Goal: Information Seeking & Learning: Learn about a topic

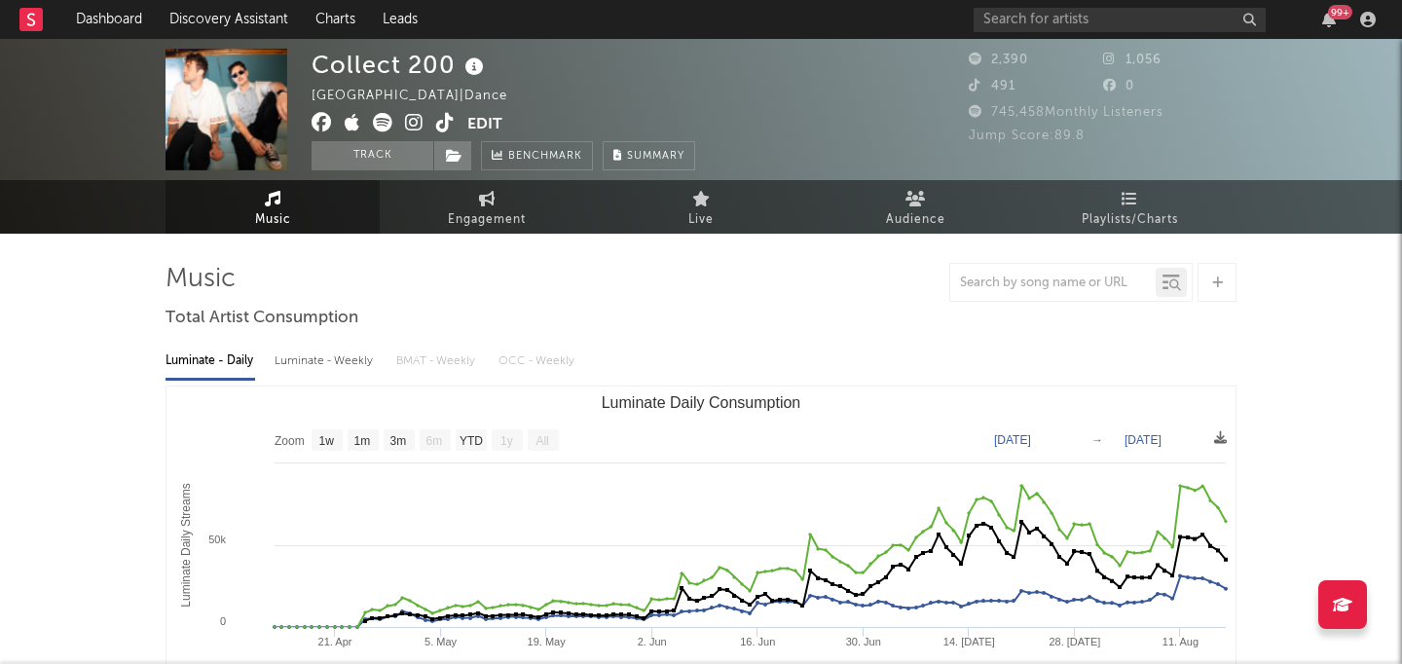
select select "1w"
click at [1054, 24] on input "text" at bounding box center [1120, 20] width 292 height 24
type input "a"
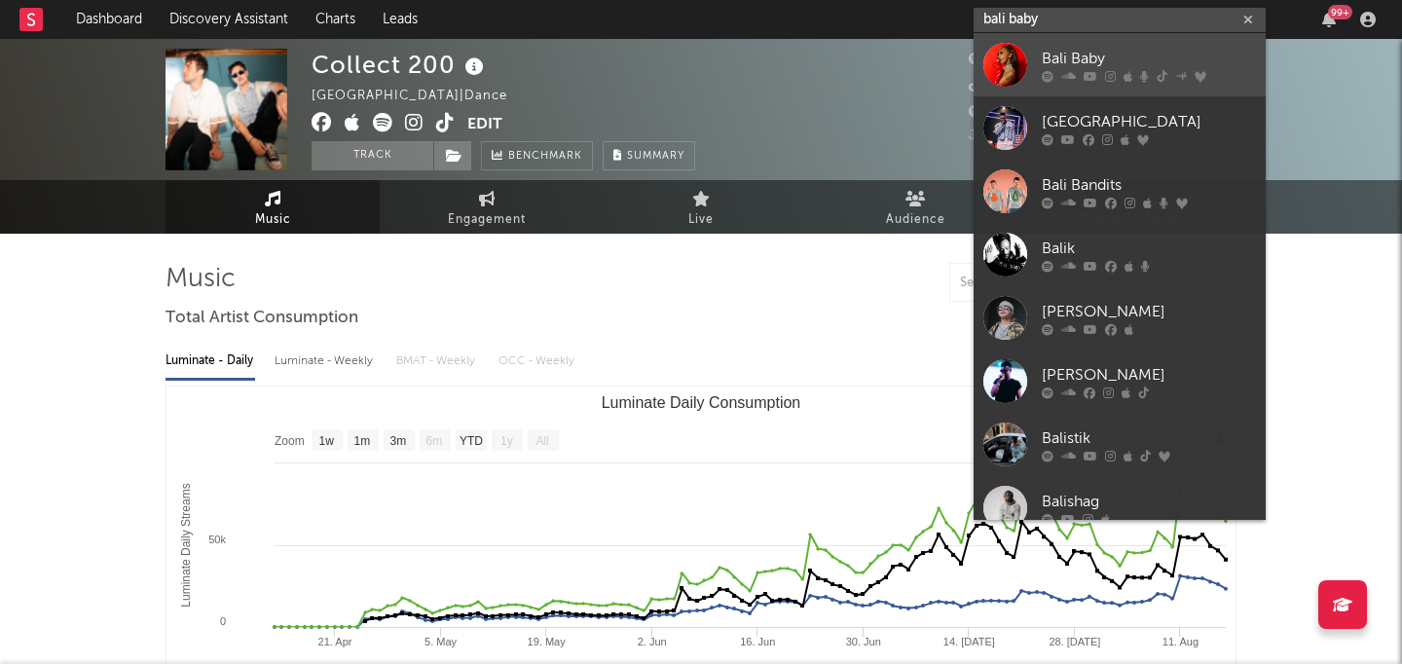
type input "bali baby"
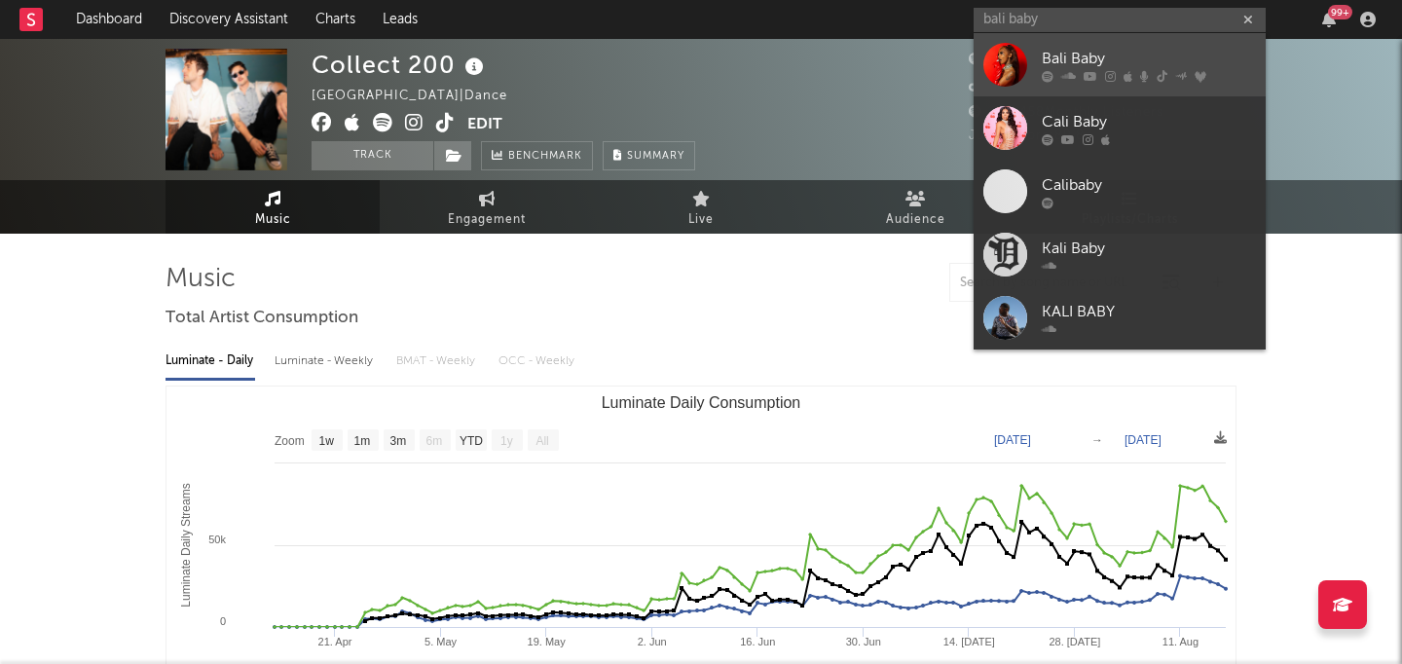
click at [1121, 67] on div "Bali Baby" at bounding box center [1149, 58] width 214 height 23
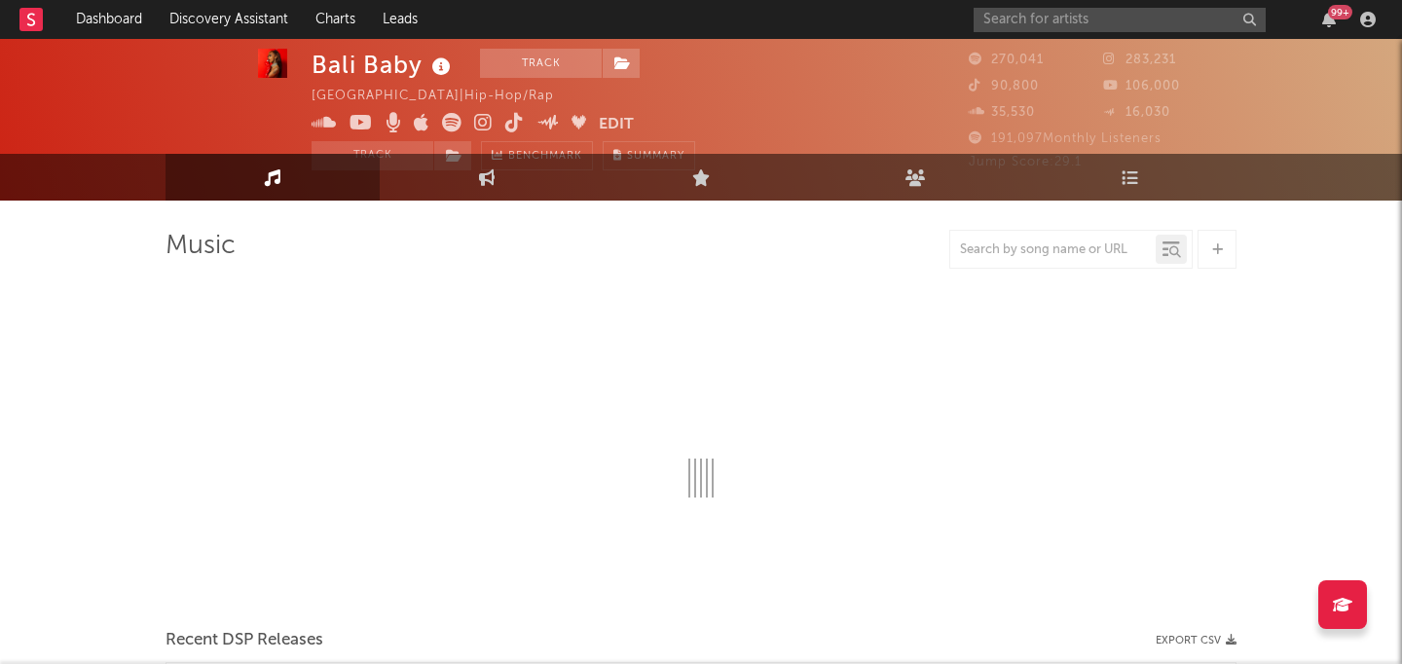
select select "6m"
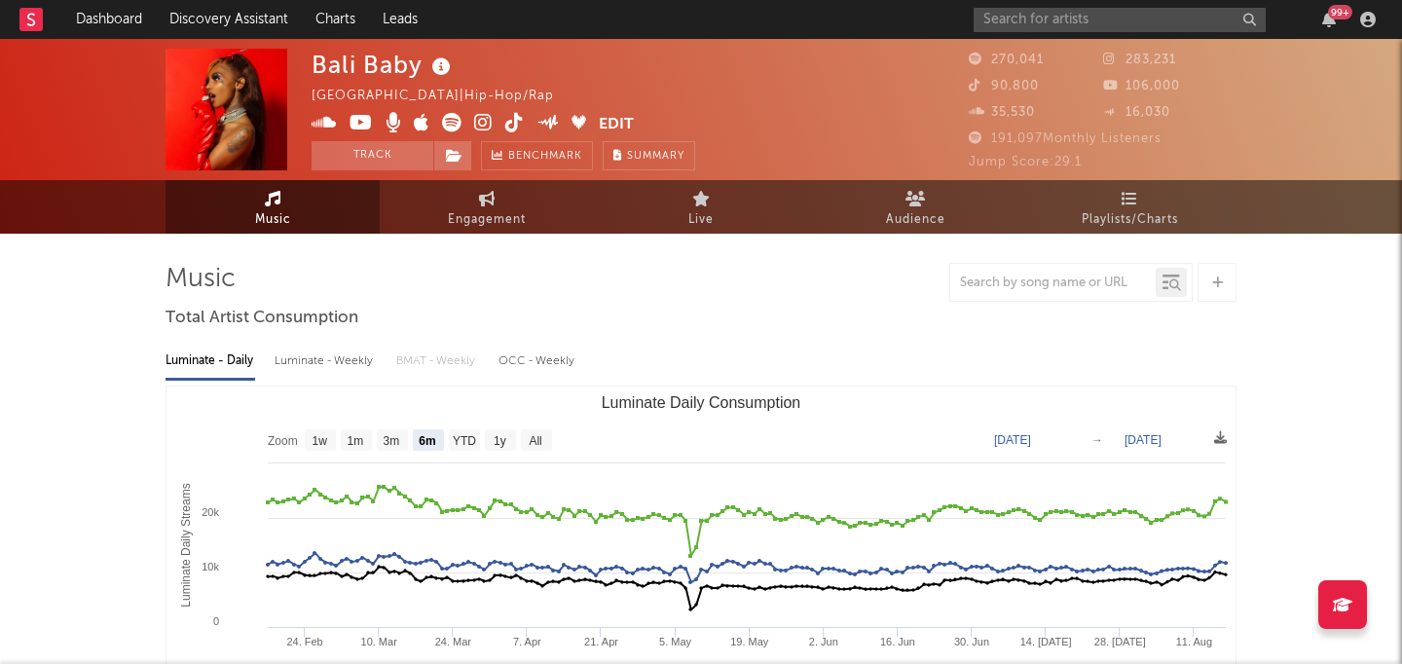
click at [483, 124] on icon at bounding box center [483, 122] width 18 height 19
click at [501, 225] on span "Engagement" at bounding box center [487, 219] width 78 height 23
select select "1w"
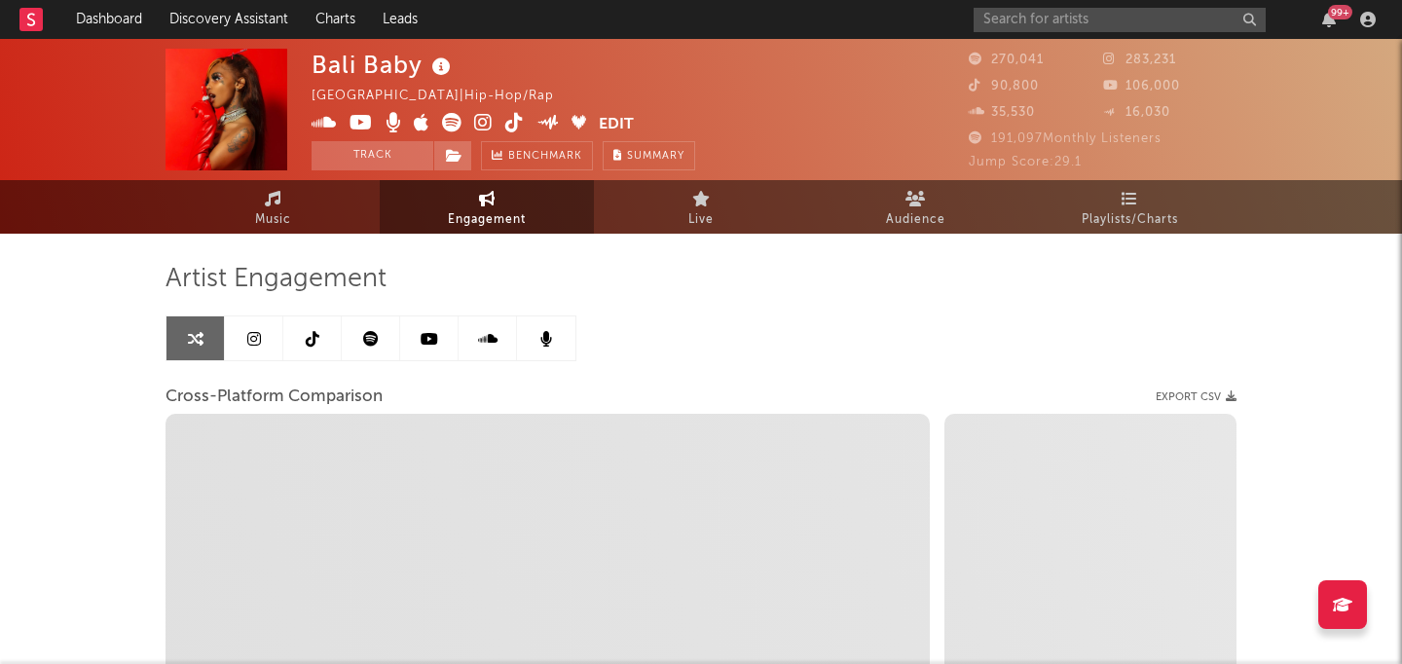
click at [510, 121] on icon at bounding box center [514, 122] width 18 height 19
select select "1m"
